Goal: Task Accomplishment & Management: Use online tool/utility

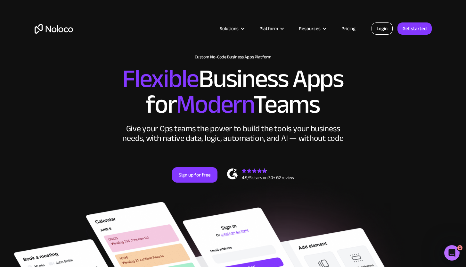
click at [380, 30] on link "Login" at bounding box center [382, 28] width 21 height 12
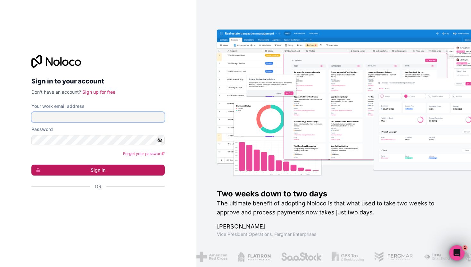
type input "joey@rangeflyers.com"
click at [89, 166] on button "Sign in" at bounding box center [97, 169] width 133 height 11
click at [89, 171] on button "Sign in" at bounding box center [97, 169] width 133 height 11
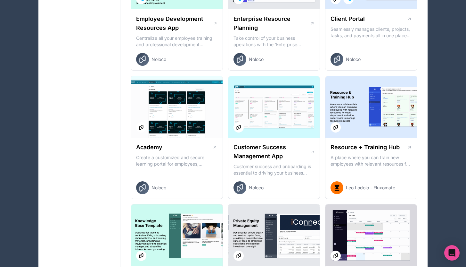
scroll to position [564, 0]
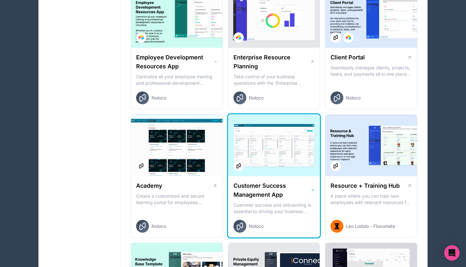
click at [273, 150] on div at bounding box center [275, 145] width 92 height 62
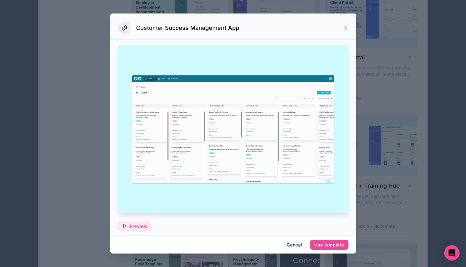
click at [143, 223] on span "Preview" at bounding box center [139, 226] width 18 height 6
click at [343, 26] on icon at bounding box center [345, 27] width 5 height 5
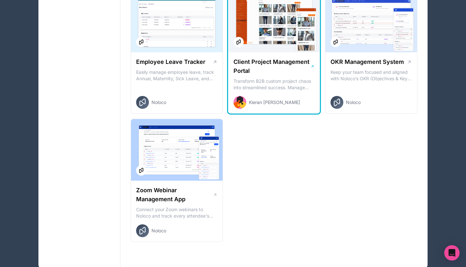
scroll to position [945, 0]
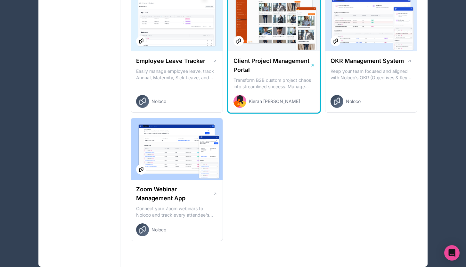
click at [277, 90] on div "Client Project Management Portal Transform B2B custom project chaos into stream…" at bounding box center [275, 82] width 92 height 62
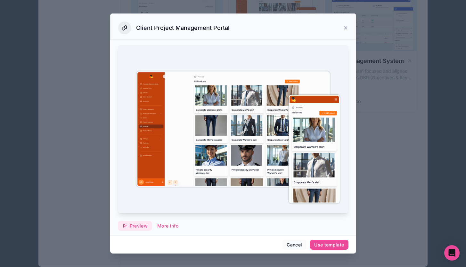
click at [144, 223] on span "Preview" at bounding box center [139, 226] width 18 height 6
click at [343, 29] on icon at bounding box center [345, 27] width 5 height 5
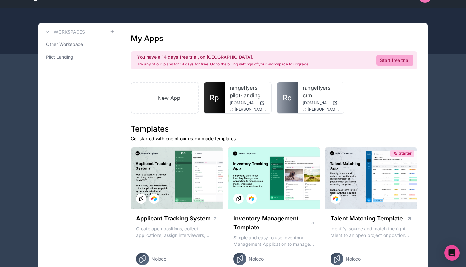
scroll to position [13, 0]
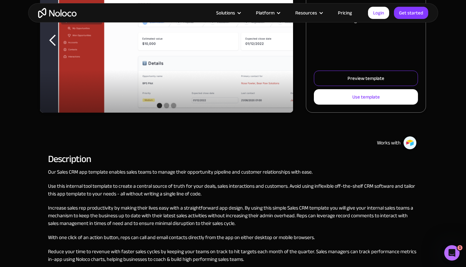
click at [381, 83] on link "Preview template" at bounding box center [366, 78] width 104 height 15
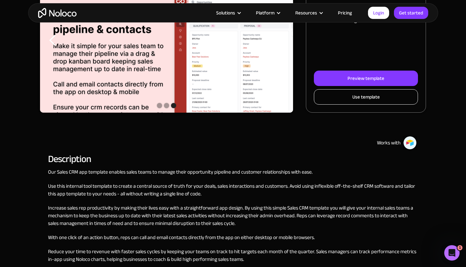
click at [367, 104] on link "Use template" at bounding box center [366, 96] width 104 height 15
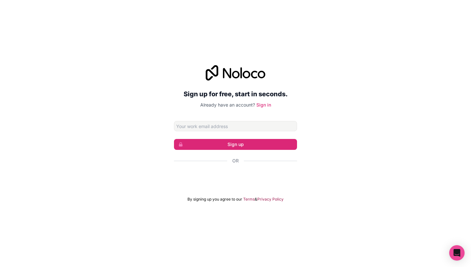
type input "[PERSON_NAME][EMAIL_ADDRESS][DOMAIN_NAME]"
drag, startPoint x: 238, startPoint y: 144, endPoint x: 325, endPoint y: 166, distance: 90.0
click at [325, 166] on div "Sign up for free, start in seconds. Already have an account? Sign in [EMAIL_ADD…" at bounding box center [235, 133] width 471 height 155
click at [262, 104] on link "Sign in" at bounding box center [263, 104] width 15 height 5
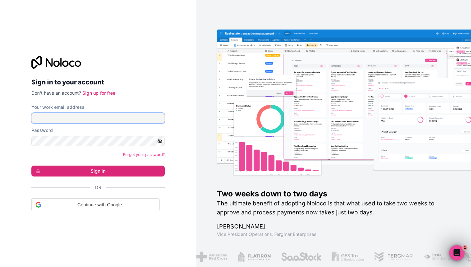
type input "[PERSON_NAME][EMAIL_ADDRESS][DOMAIN_NAME]"
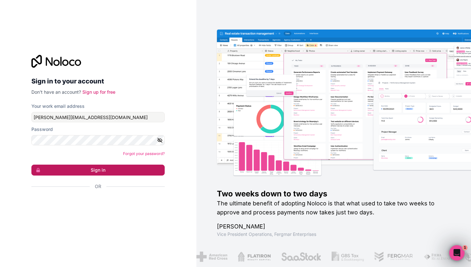
click at [105, 173] on button "Sign in" at bounding box center [97, 169] width 133 height 11
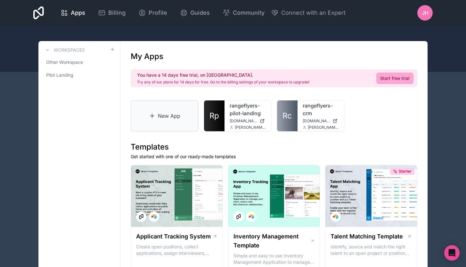
click at [161, 114] on link "New App" at bounding box center [165, 115] width 68 height 31
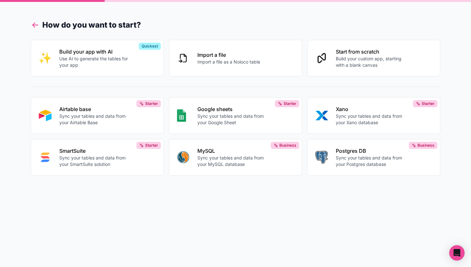
click at [36, 26] on icon at bounding box center [35, 25] width 9 height 9
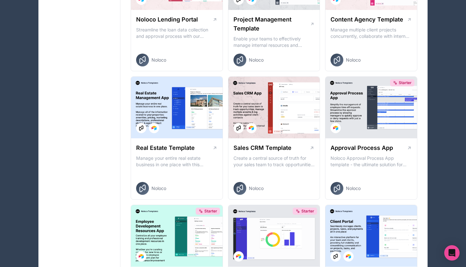
scroll to position [303, 0]
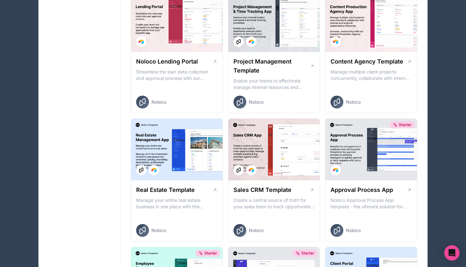
click at [289, 138] on div at bounding box center [275, 150] width 92 height 62
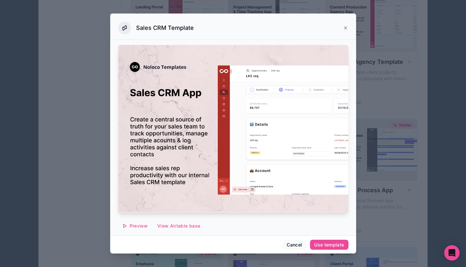
scroll to position [306, 0]
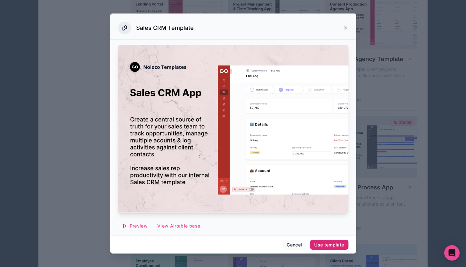
drag, startPoint x: 323, startPoint y: 245, endPoint x: 288, endPoint y: 218, distance: 43.7
click at [288, 218] on div "Sales CRM Template Preview View Airtable base Create a central source of truth …" at bounding box center [233, 133] width 246 height 240
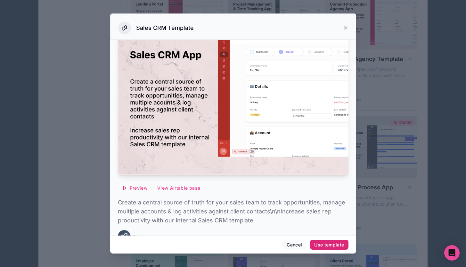
scroll to position [49, 0]
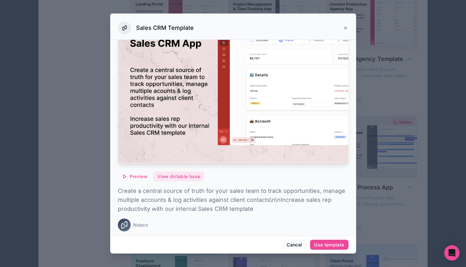
click at [197, 173] on button "View Airtable base" at bounding box center [178, 176] width 51 height 10
click at [346, 26] on icon at bounding box center [345, 27] width 5 height 5
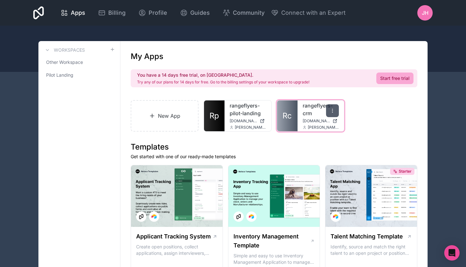
click at [331, 110] on icon at bounding box center [332, 110] width 5 height 5
click at [173, 122] on link "New App" at bounding box center [165, 115] width 68 height 31
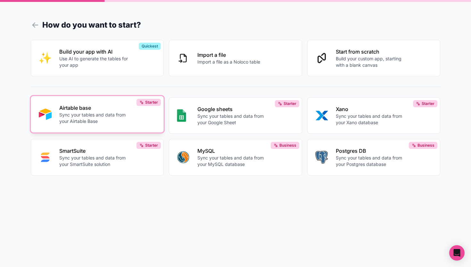
click at [138, 124] on div "Airtable base Sync your tables and data from your Airtable Base" at bounding box center [107, 114] width 97 height 21
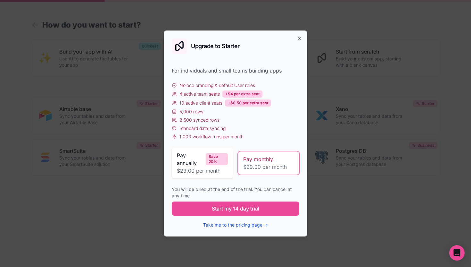
click at [303, 38] on div "Upgrade to Starter For individuals and small teams building apps Noloco brandin…" at bounding box center [236, 133] width 144 height 206
click at [298, 39] on icon "button" at bounding box center [299, 38] width 5 height 5
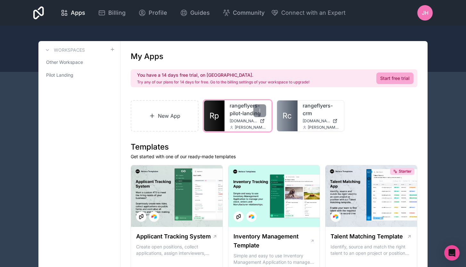
click at [246, 113] on link "rangeflyers-pilot-landing" at bounding box center [248, 109] width 37 height 15
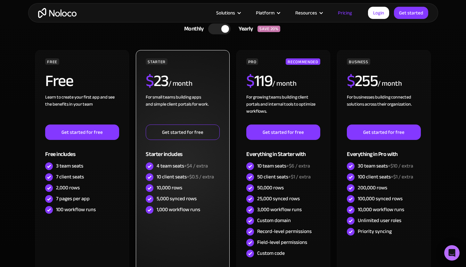
scroll to position [187, 0]
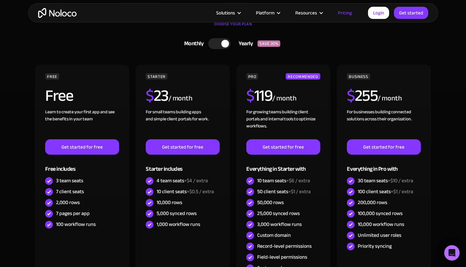
click at [222, 42] on div at bounding box center [219, 43] width 22 height 11
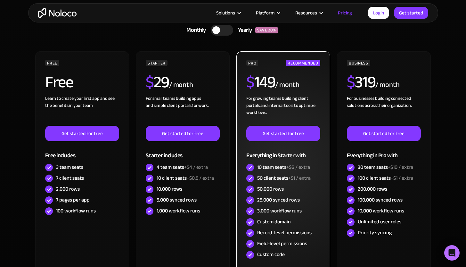
scroll to position [217, 0]
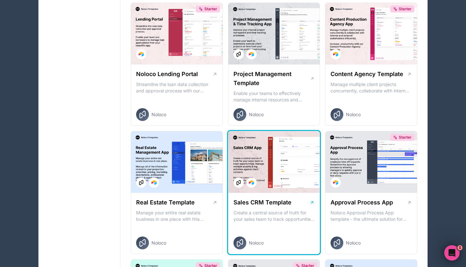
scroll to position [291, 0]
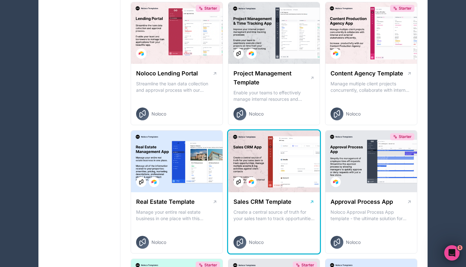
click at [288, 152] on div at bounding box center [275, 161] width 92 height 62
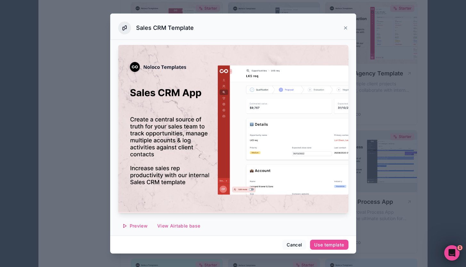
scroll to position [49, 0]
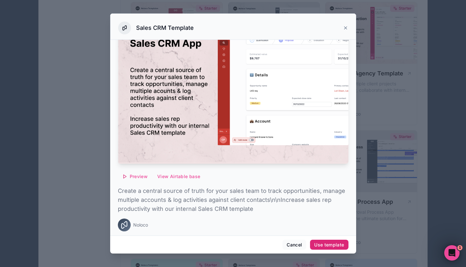
click at [335, 241] on button "Use template" at bounding box center [329, 244] width 38 height 10
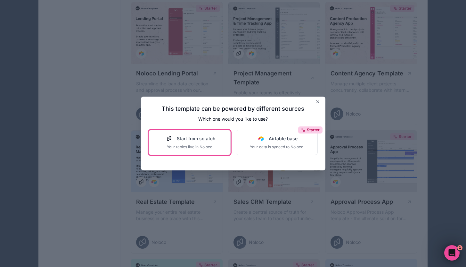
click at [216, 148] on button "Start from scratch Your tables live in Noloco" at bounding box center [190, 142] width 82 height 25
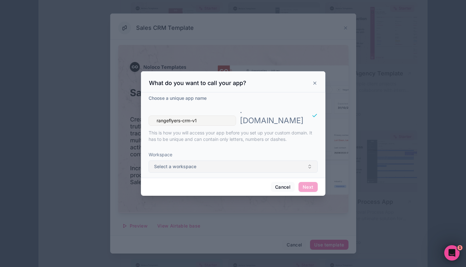
type input "rangeflyers-crm-v1"
click at [253, 161] on button "Select a workspace" at bounding box center [233, 166] width 169 height 12
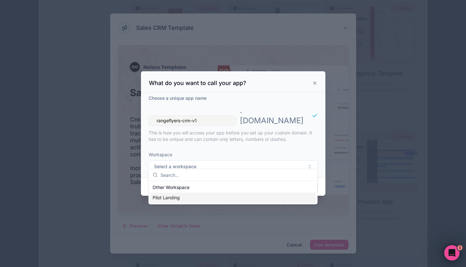
click at [197, 198] on div "Pilot Landing" at bounding box center [233, 197] width 166 height 10
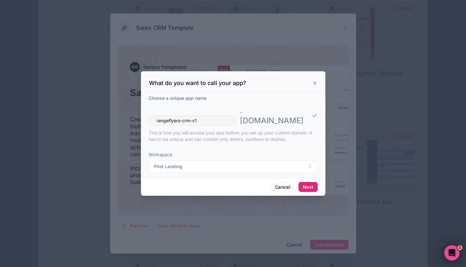
click at [313, 182] on button "Next" at bounding box center [308, 187] width 19 height 10
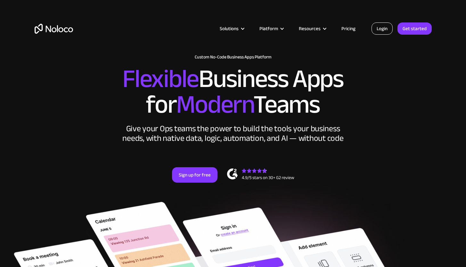
click at [384, 32] on link "Login" at bounding box center [382, 28] width 21 height 12
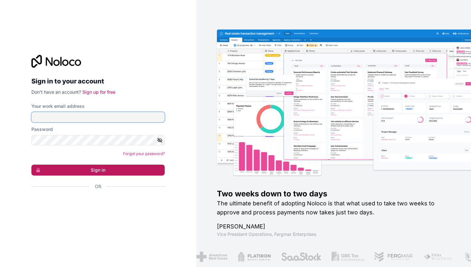
type input "joey@rangeflyers.com"
click at [88, 165] on button "Sign in" at bounding box center [97, 169] width 133 height 11
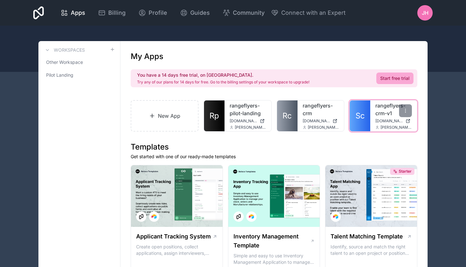
click at [374, 114] on div "rangeflyers-crm-v1 rangeflyers-crm-v1.noloco.co joey@rangeflyers.com" at bounding box center [394, 115] width 47 height 31
click at [380, 106] on link "rangeflyers-crm-v1" at bounding box center [394, 109] width 37 height 15
